Goal: Task Accomplishment & Management: Complete application form

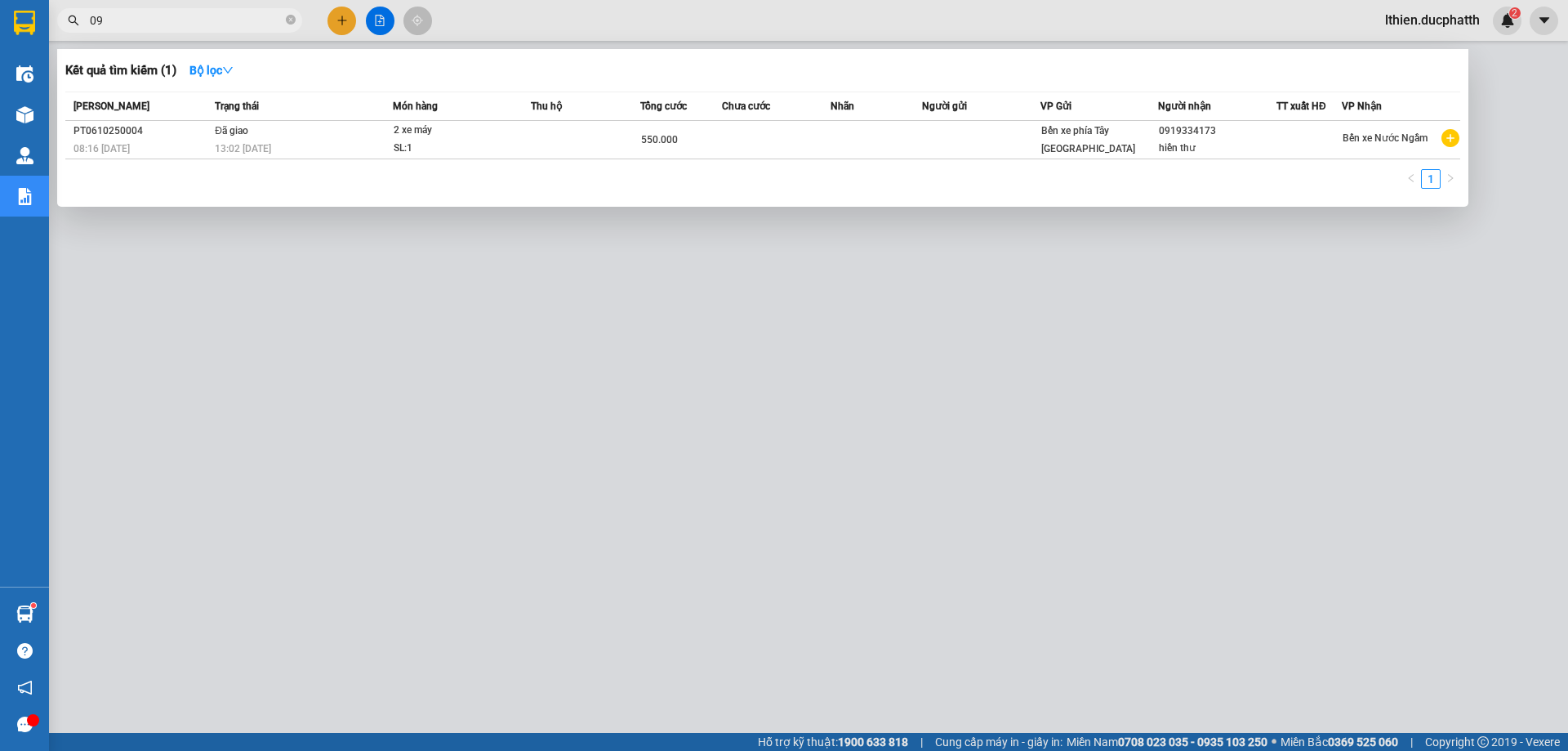
type input "0"
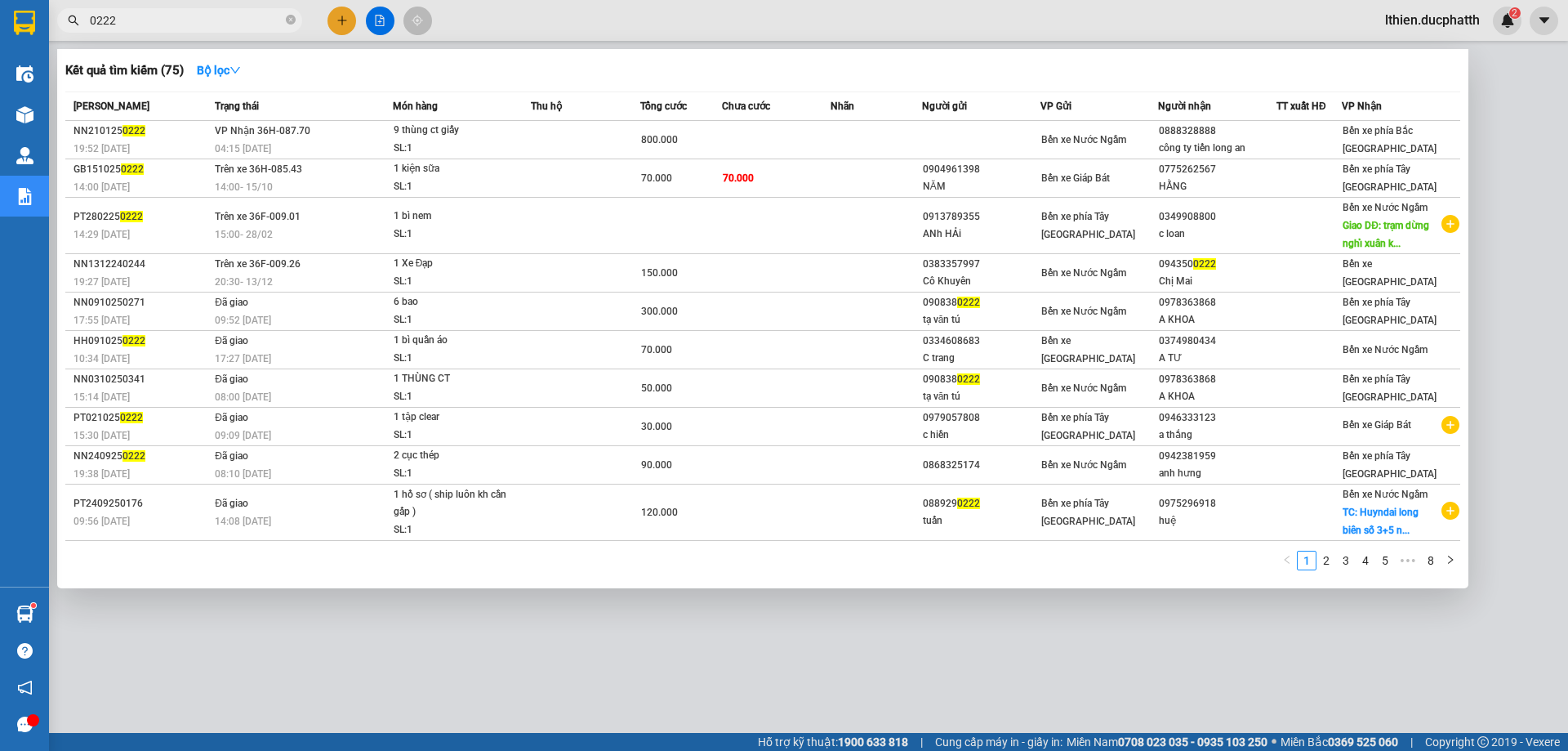
type input "0222"
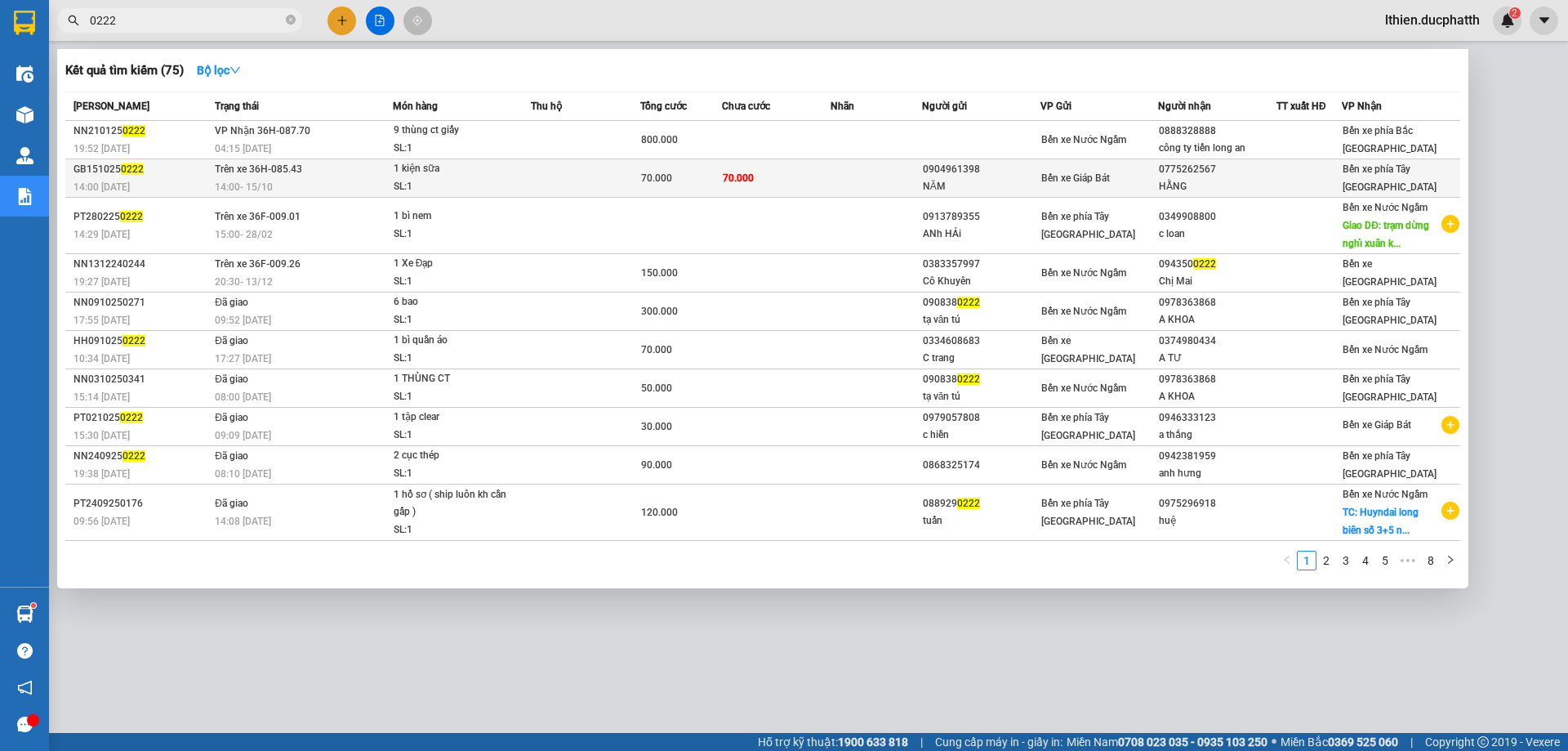
click at [115, 184] on span "14:00 [DATE]" at bounding box center [101, 187] width 57 height 12
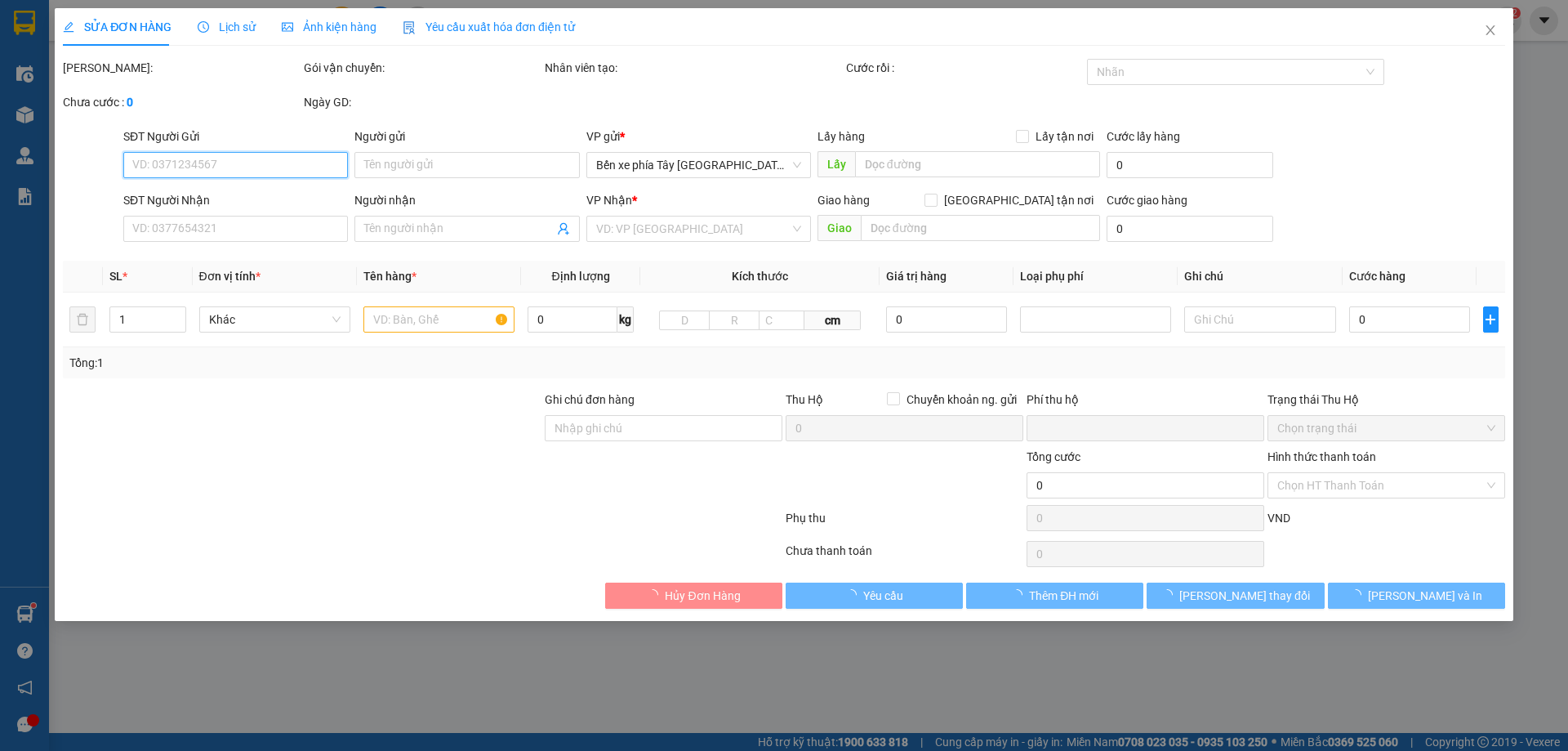
type input "0904961398"
type input "NĂM"
type input "0775262567"
type input "HẰNG"
type input "0"
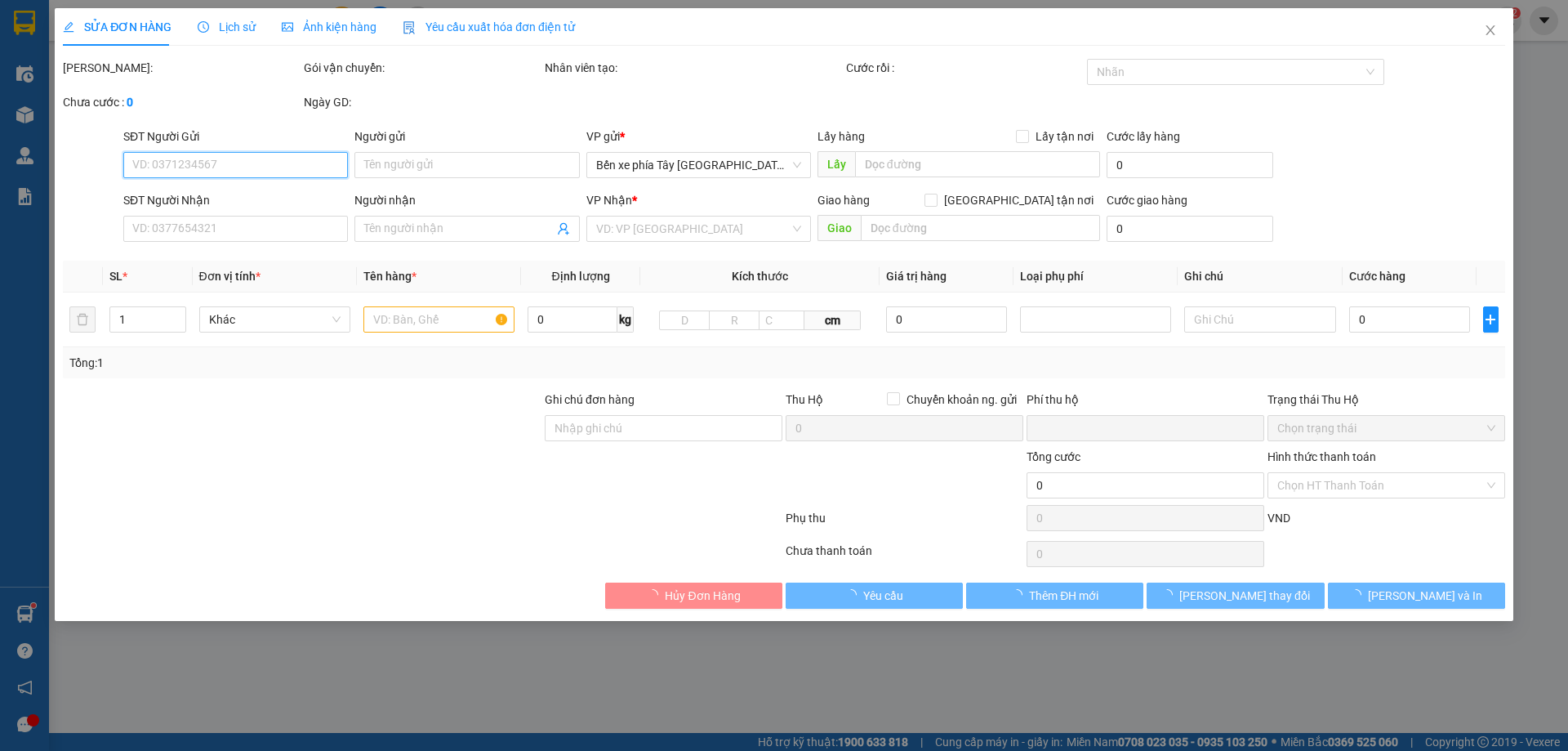
type input "70.000"
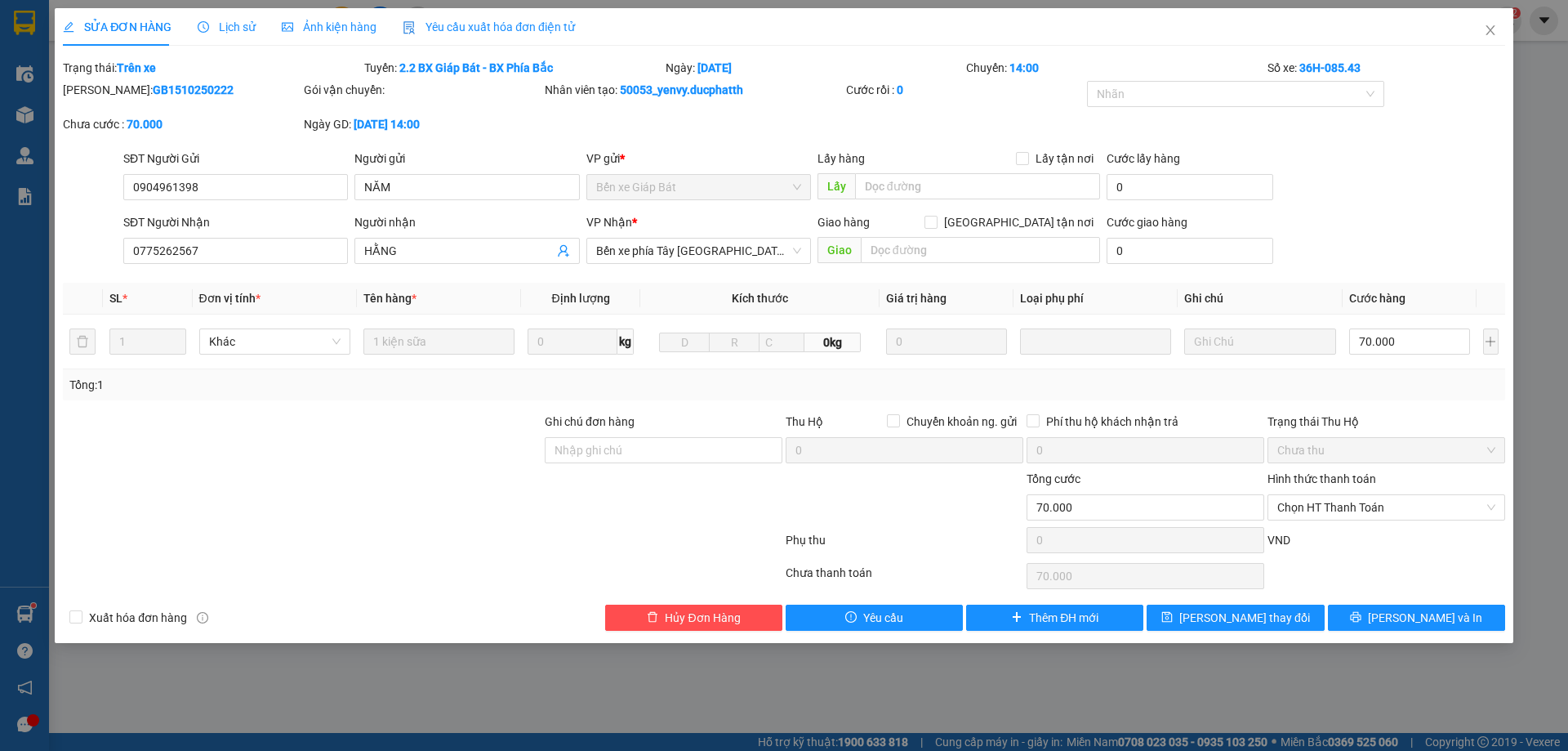
drag, startPoint x: 194, startPoint y: 89, endPoint x: 107, endPoint y: 92, distance: 87.1
click at [107, 92] on div "[PERSON_NAME]: GB1510250222" at bounding box center [182, 89] width 238 height 18
copy b "GB1510250222"
click at [1495, 24] on span "Close" at bounding box center [1490, 31] width 46 height 46
